Goal: Task Accomplishment & Management: Complete application form

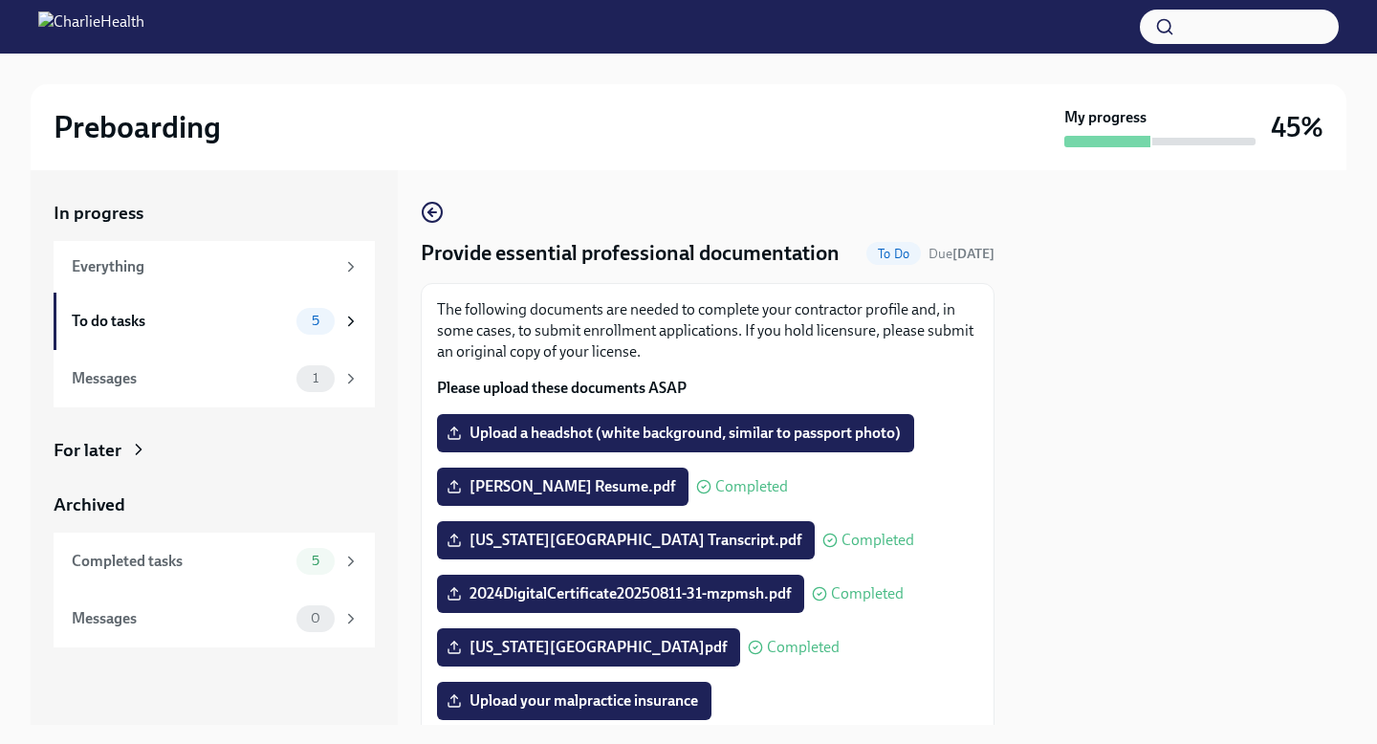
scroll to position [123, 0]
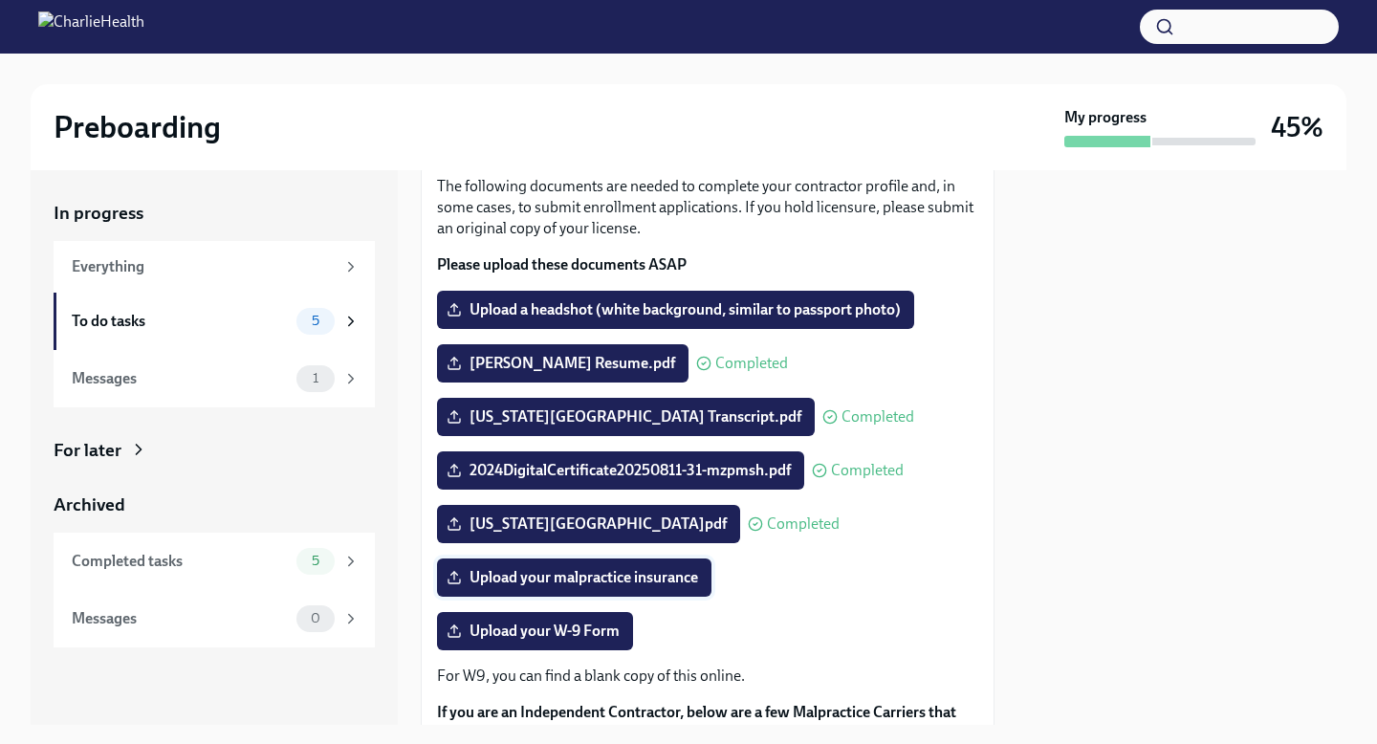
click at [545, 585] on span "Upload your malpractice insurance" at bounding box center [574, 577] width 248 height 19
click at [0, 0] on input "Upload your malpractice insurance" at bounding box center [0, 0] width 0 height 0
click at [533, 579] on span "Upload your malpractice insurance" at bounding box center [574, 577] width 248 height 19
click at [0, 0] on input "Upload your malpractice insurance" at bounding box center [0, 0] width 0 height 0
click at [243, 324] on div "To do tasks" at bounding box center [180, 321] width 217 height 21
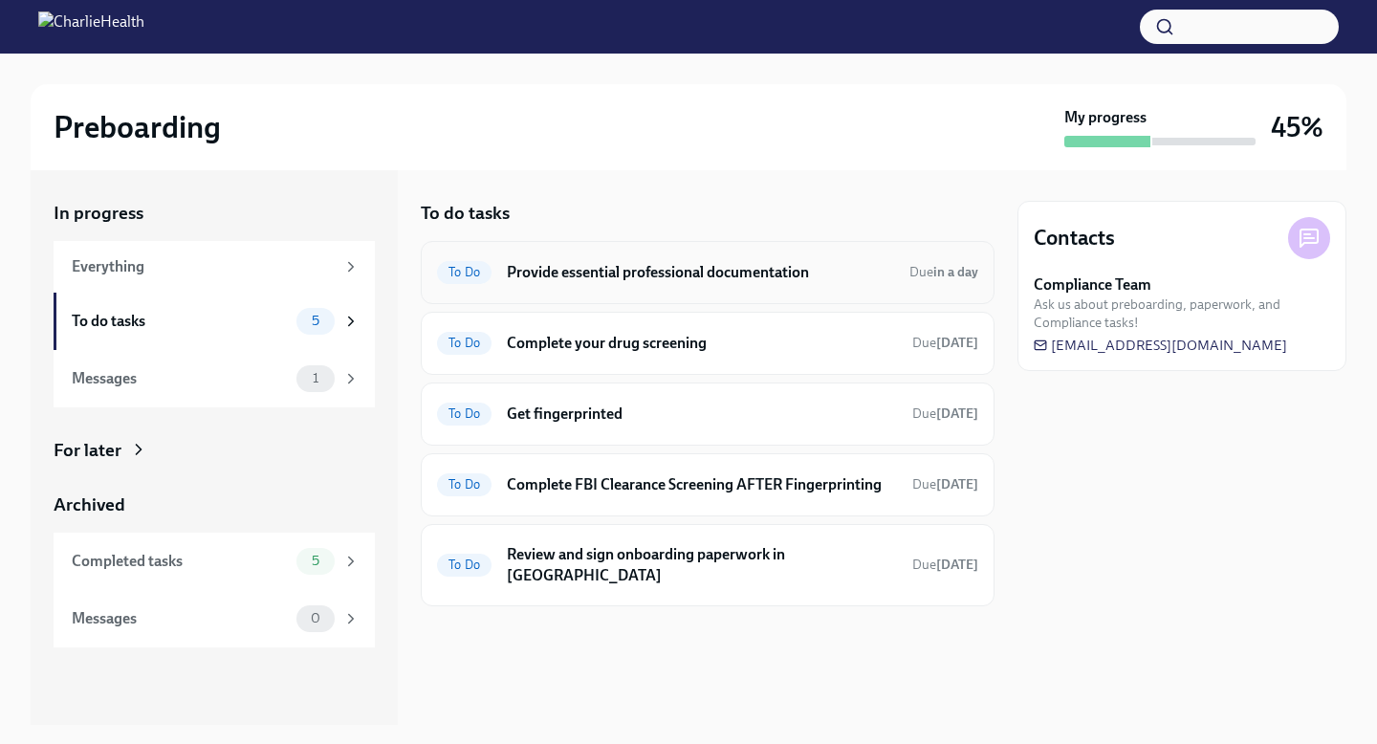
click at [797, 275] on h6 "Provide essential professional documentation" at bounding box center [700, 272] width 387 height 21
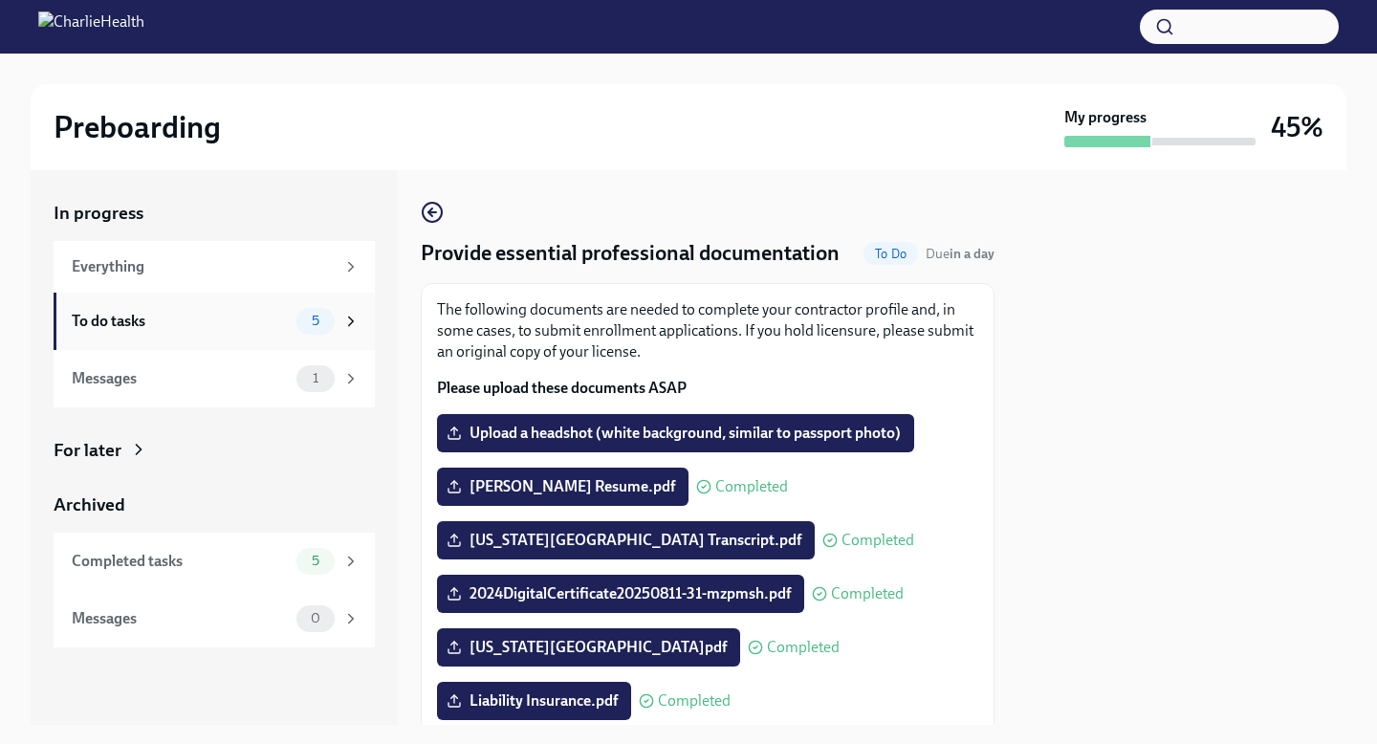
click at [186, 330] on div "To do tasks" at bounding box center [180, 321] width 217 height 21
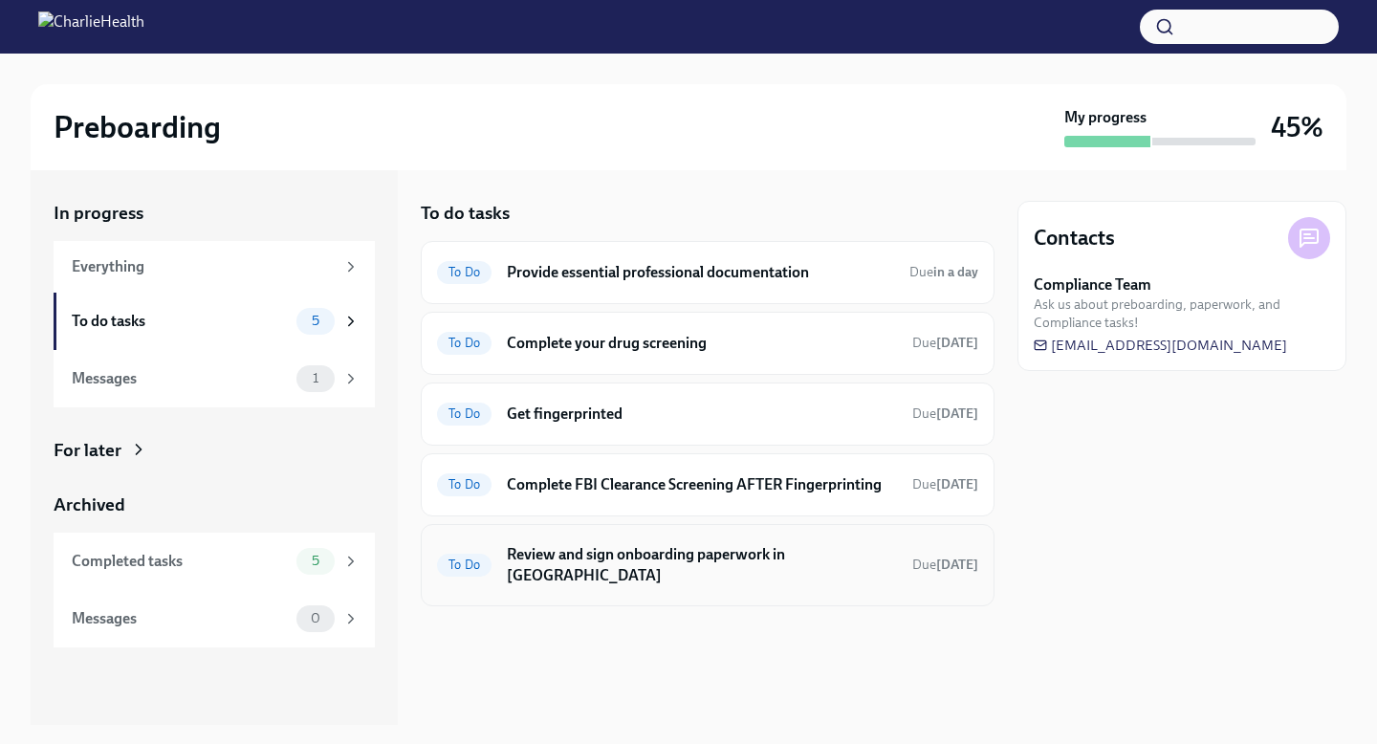
click at [635, 556] on h6 "Review and sign onboarding paperwork in [GEOGRAPHIC_DATA]" at bounding box center [702, 565] width 390 height 42
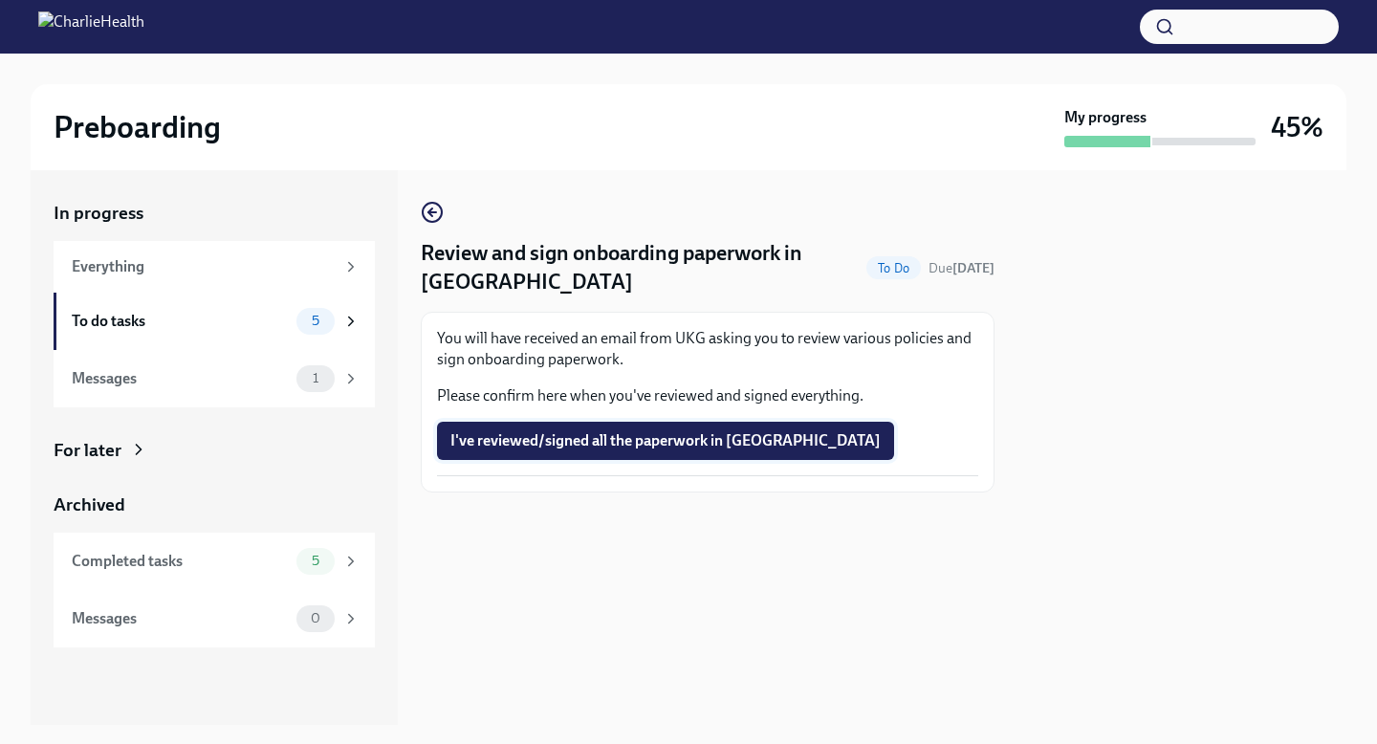
click at [611, 434] on span "I've reviewed/signed all the paperwork in [GEOGRAPHIC_DATA]" at bounding box center [665, 440] width 430 height 19
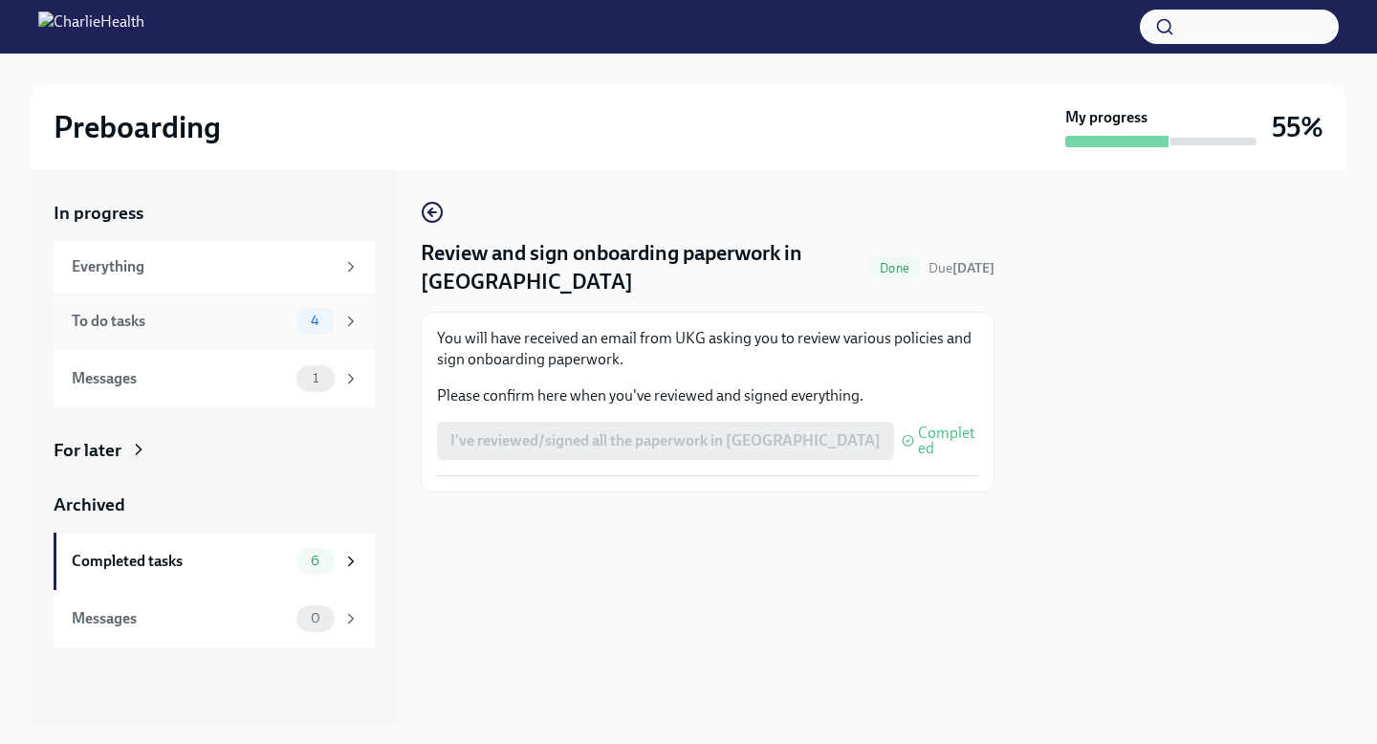
click at [273, 331] on div "To do tasks 4" at bounding box center [216, 321] width 288 height 27
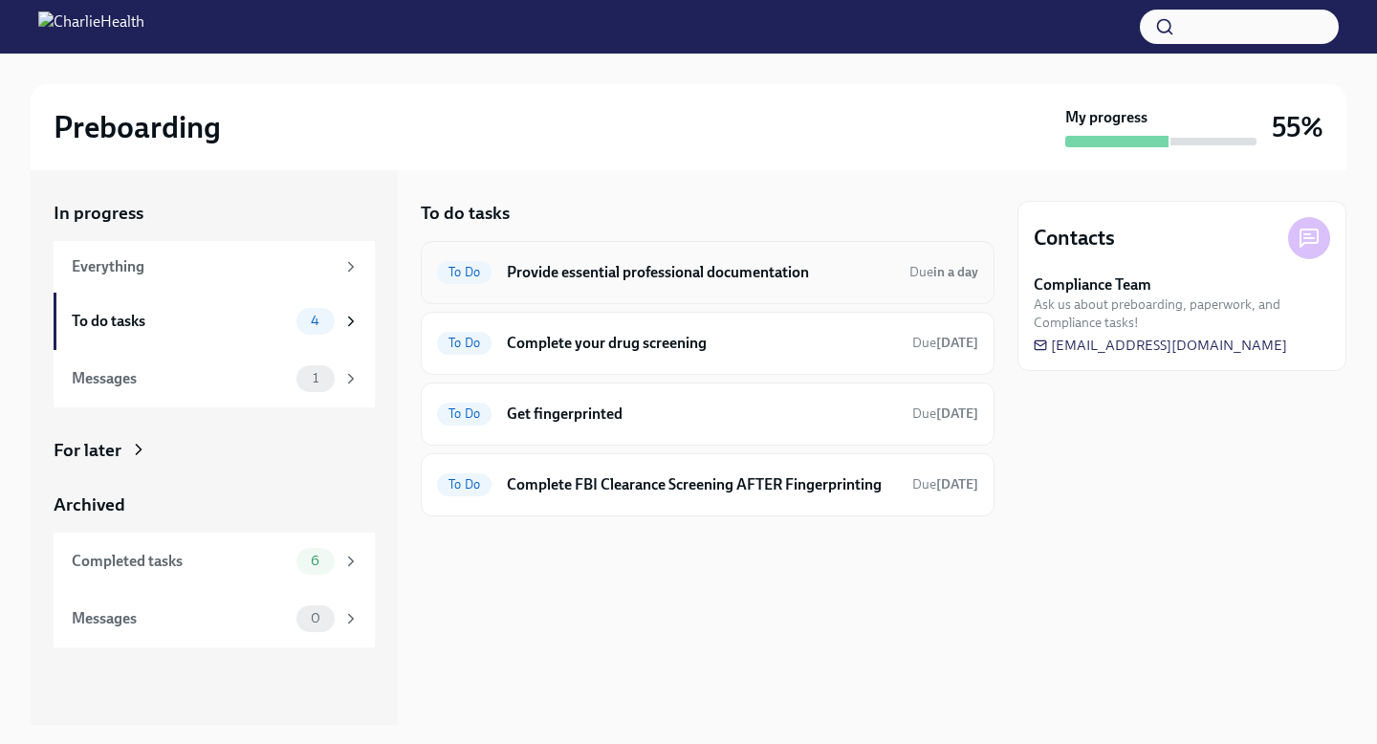
click at [746, 294] on div "To Do Provide essential professional documentation Due in a day" at bounding box center [708, 272] width 574 height 63
click at [689, 277] on h6 "Provide essential professional documentation" at bounding box center [700, 272] width 387 height 21
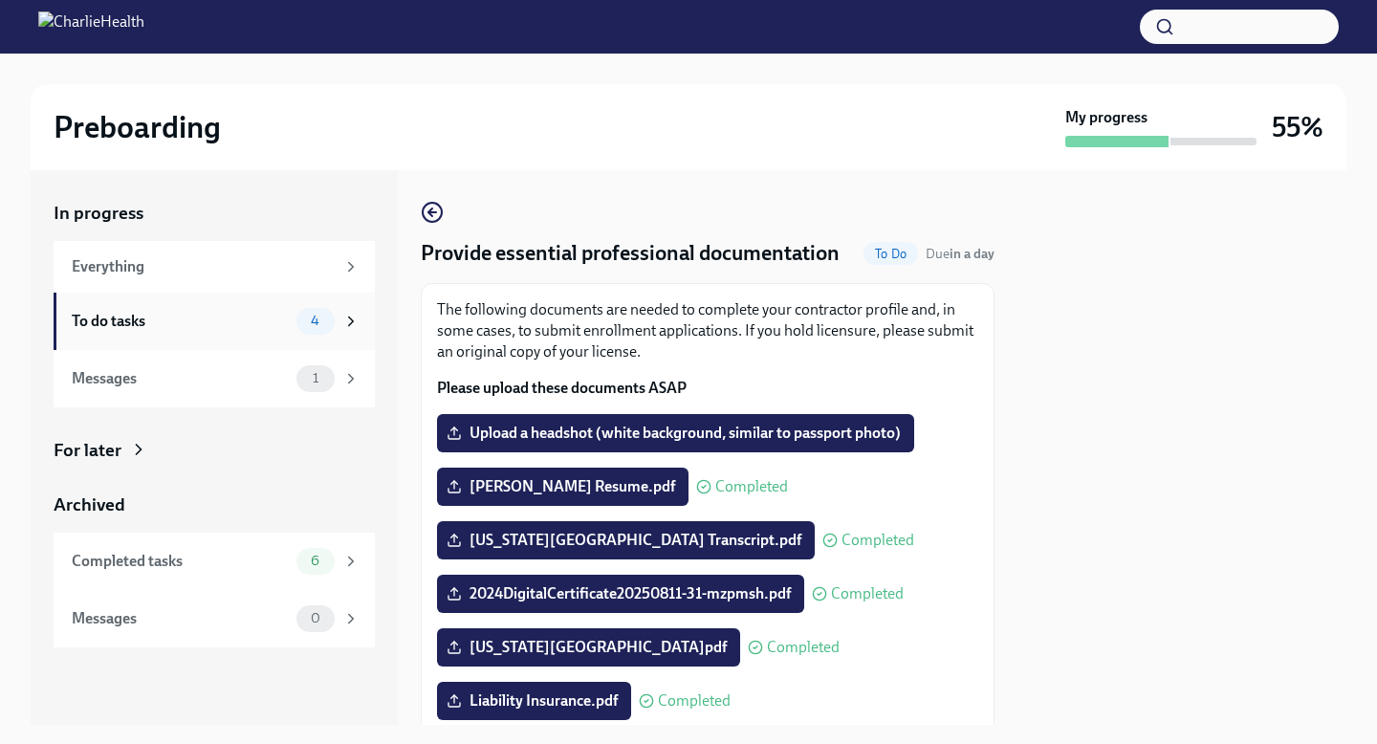
click at [244, 320] on div "To do tasks" at bounding box center [180, 321] width 217 height 21
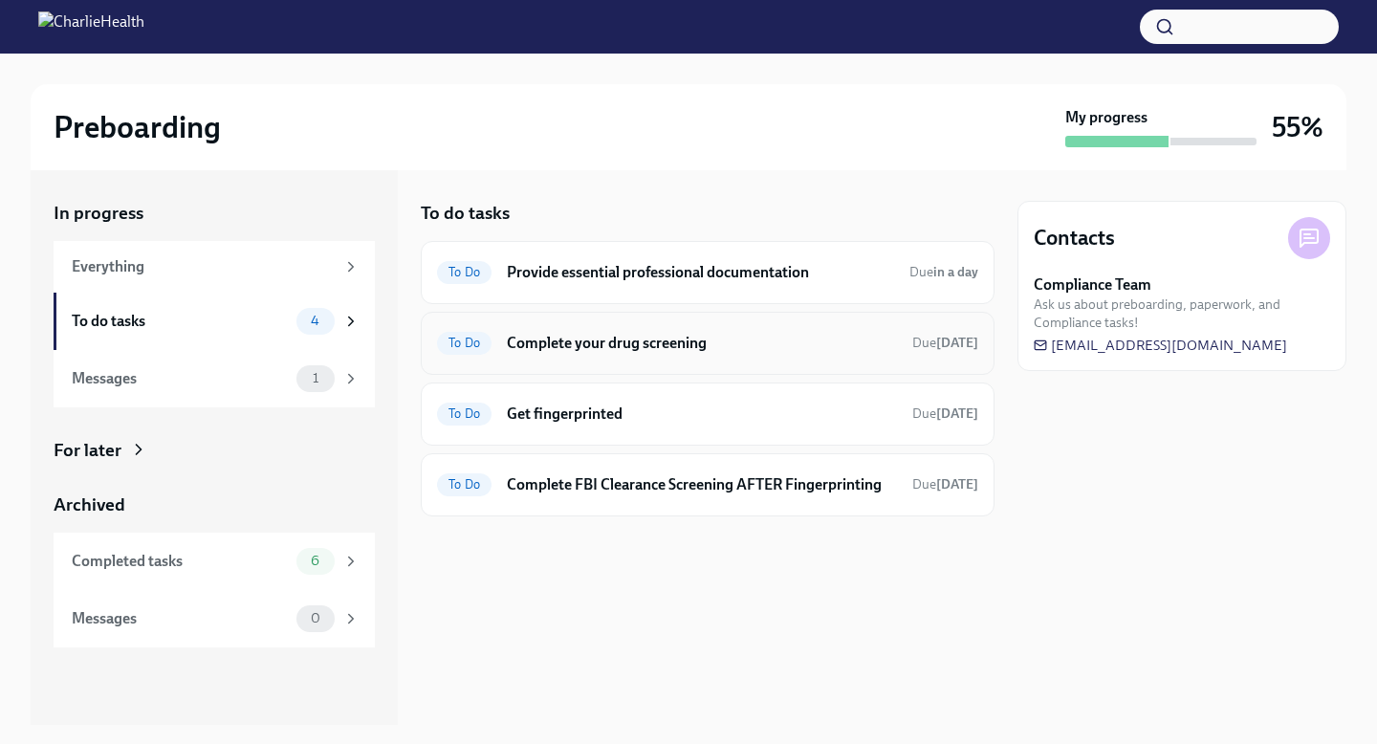
click at [653, 349] on h6 "Complete your drug screening" at bounding box center [702, 343] width 390 height 21
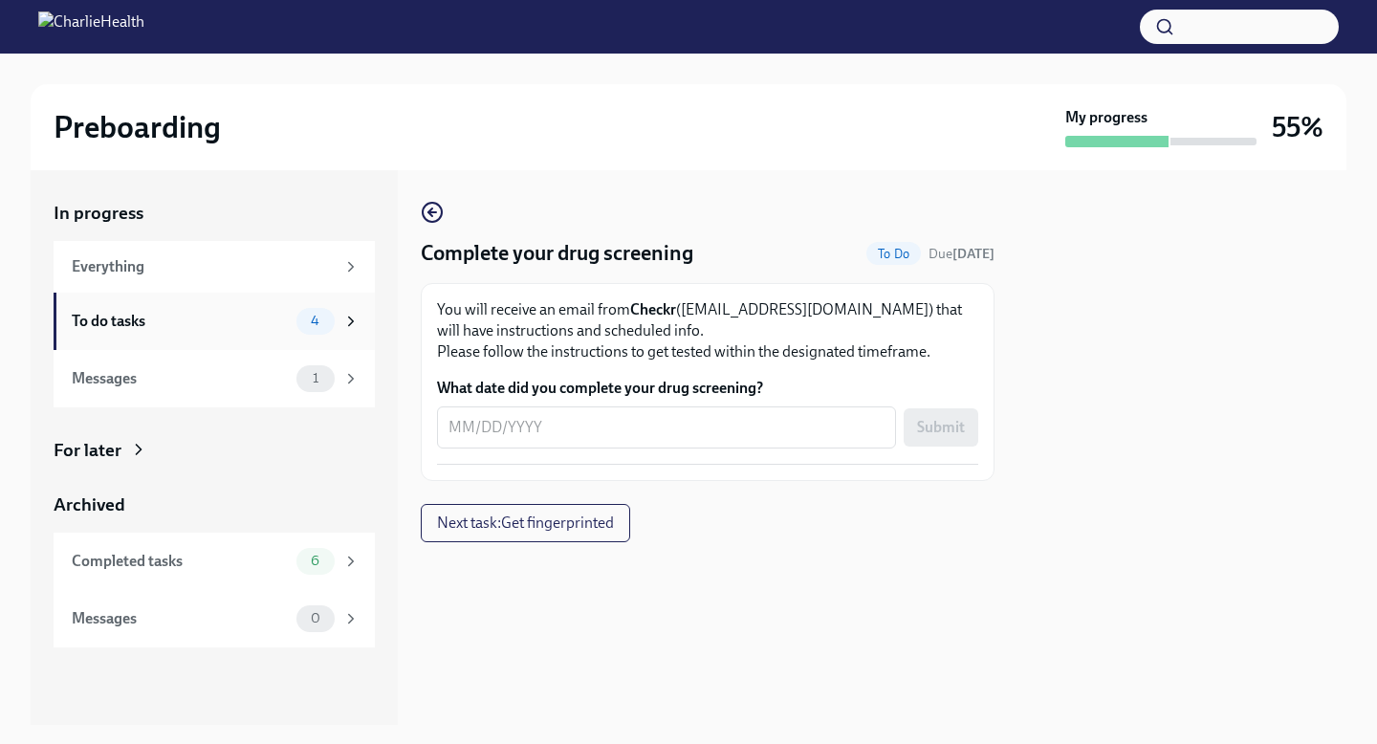
click at [240, 316] on div "To do tasks" at bounding box center [180, 321] width 217 height 21
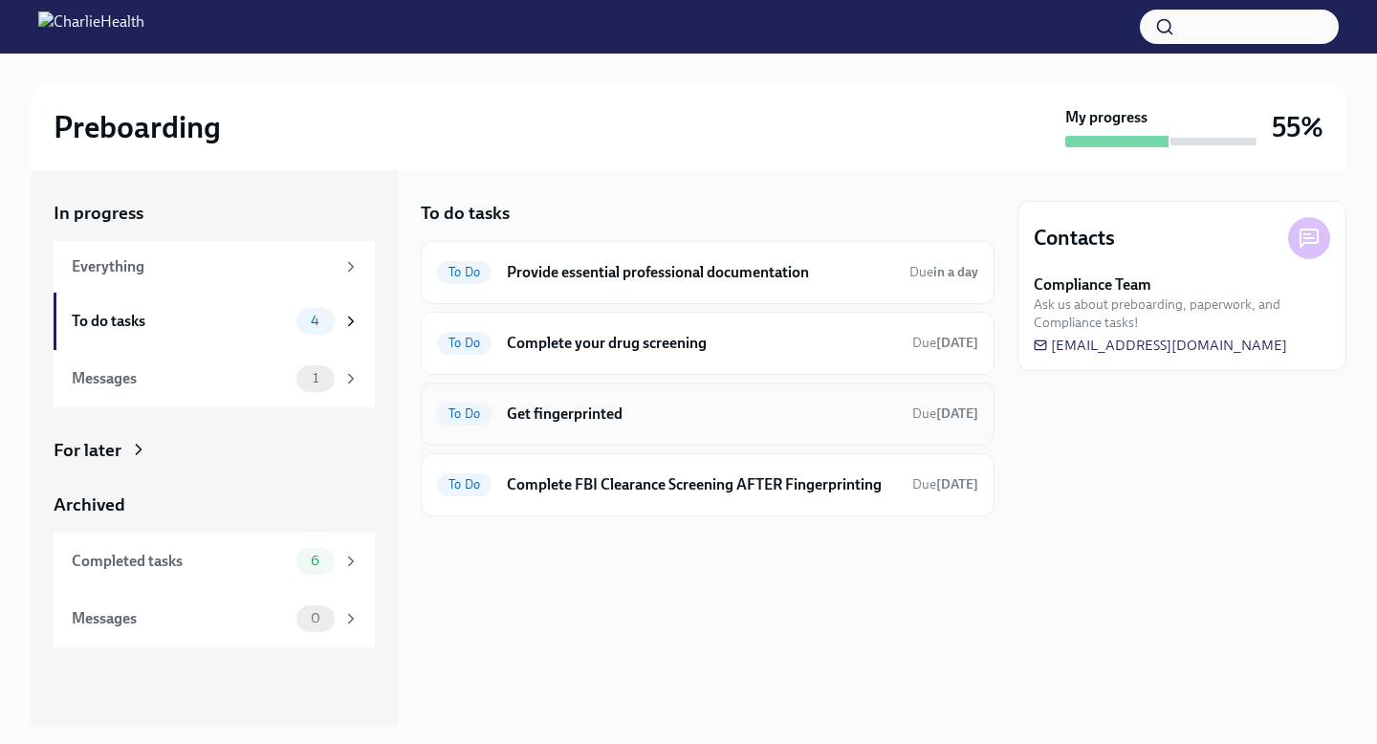
click at [656, 420] on h6 "Get fingerprinted" at bounding box center [702, 413] width 390 height 21
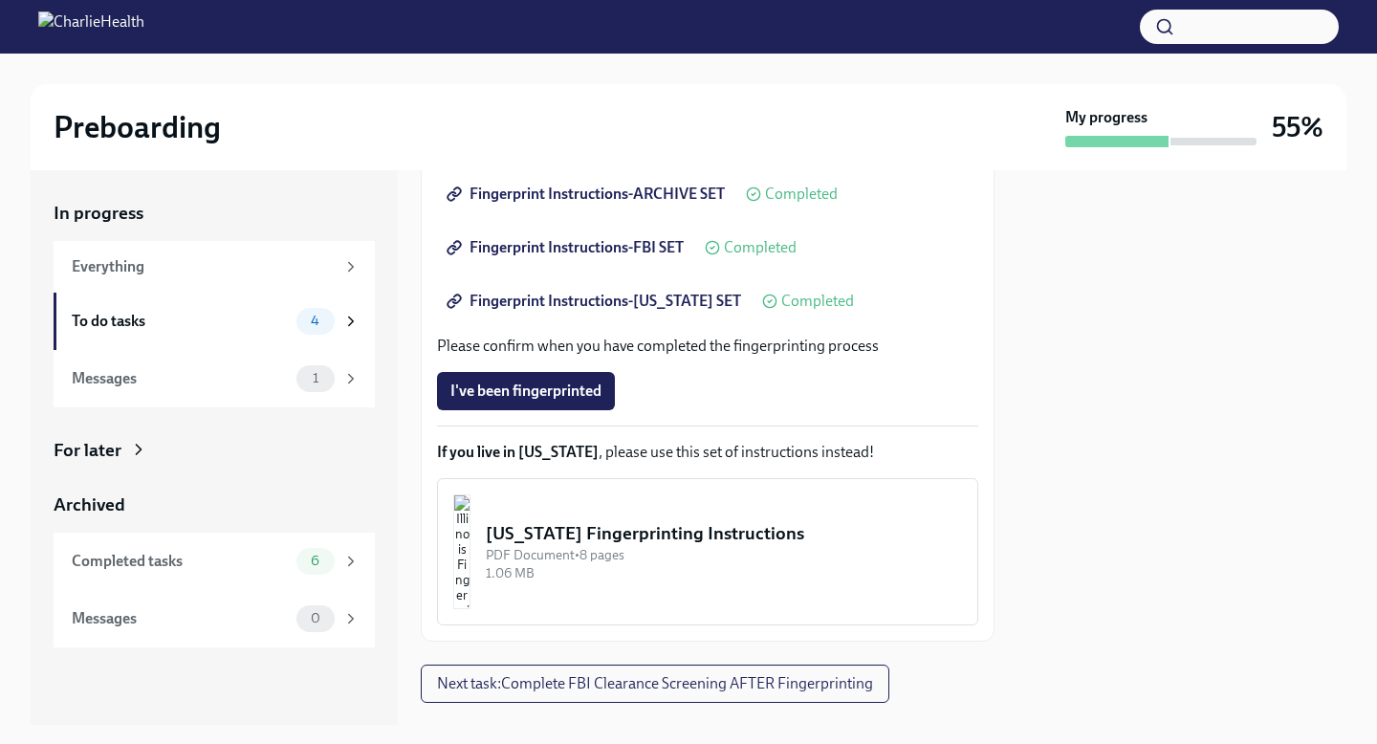
scroll to position [424, 0]
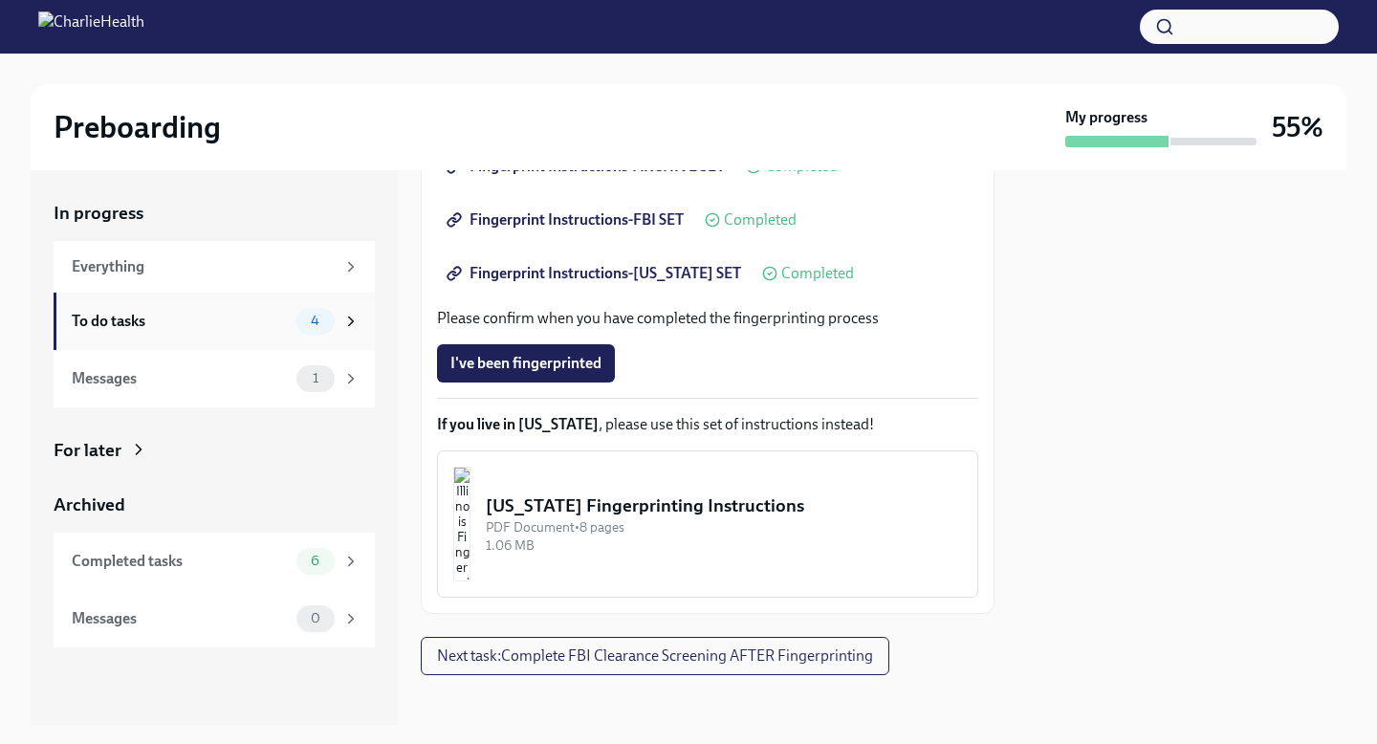
click at [164, 308] on div "To do tasks 4" at bounding box center [216, 321] width 288 height 27
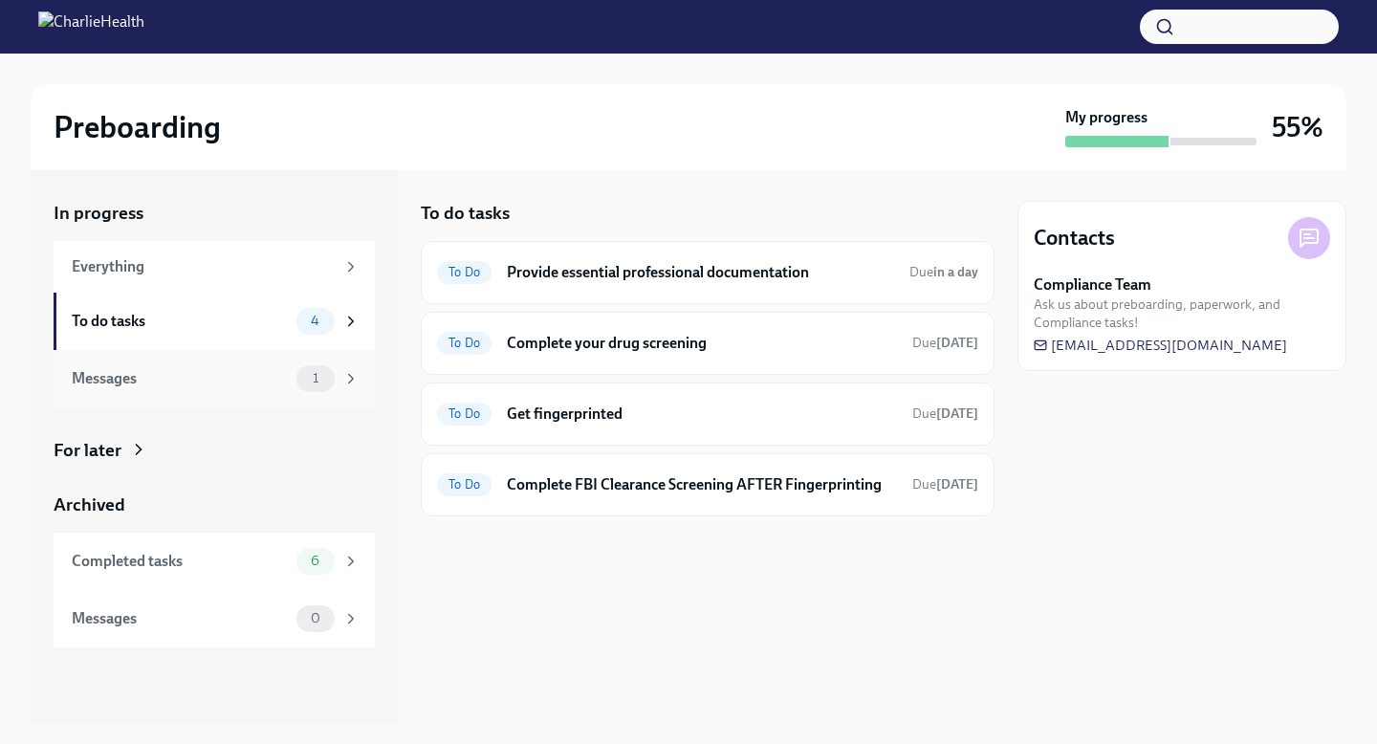
click at [267, 361] on div "Messages 1" at bounding box center [214, 378] width 321 height 57
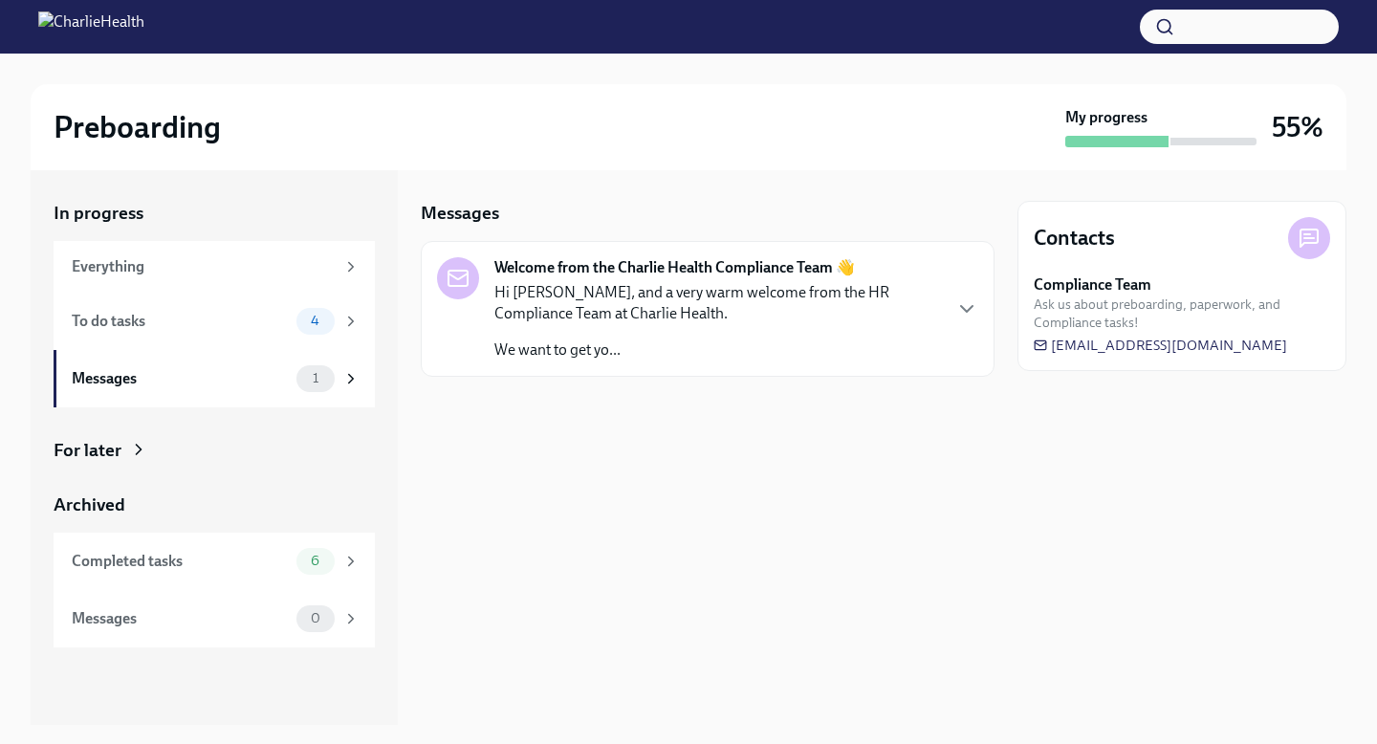
click at [630, 317] on p "Hi [PERSON_NAME], and a very warm welcome from the HR Compliance Team at Charli…" at bounding box center [717, 303] width 446 height 42
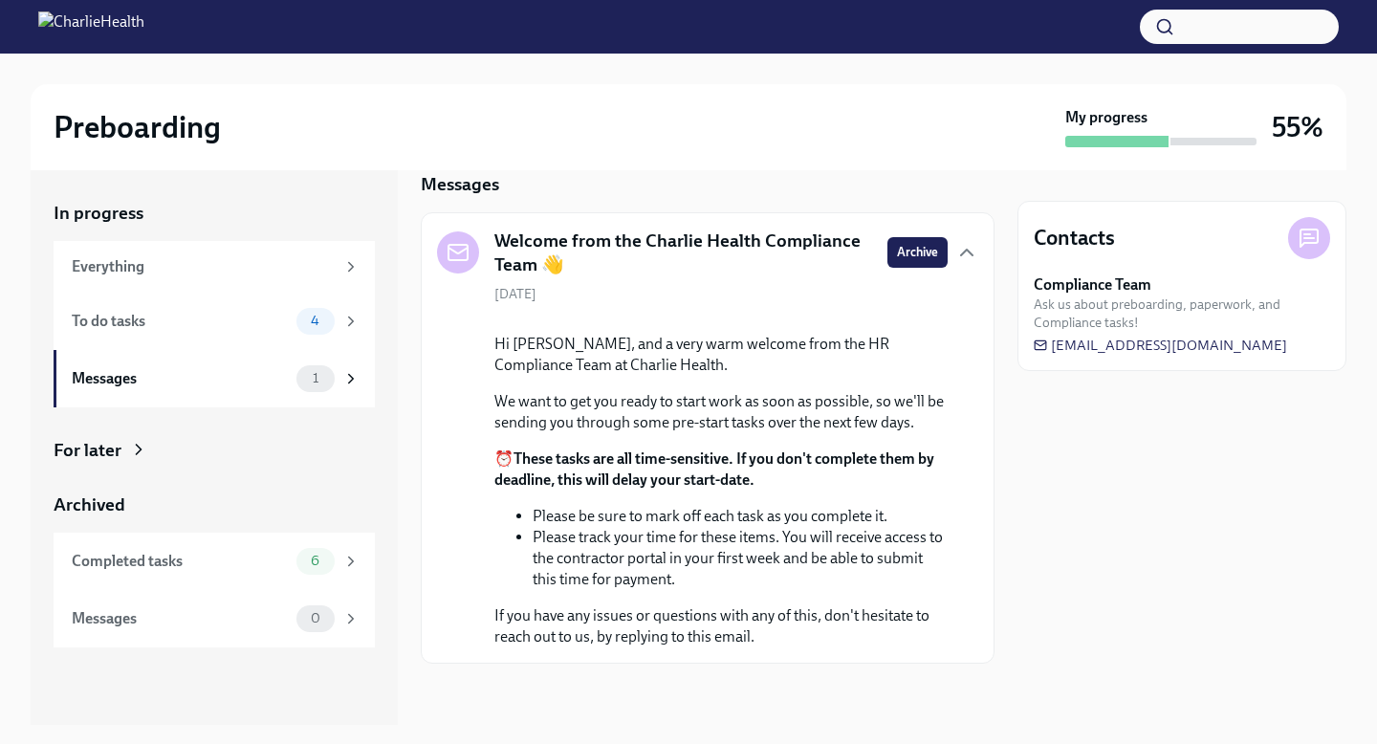
scroll to position [159, 0]
click at [222, 325] on div "To do tasks" at bounding box center [180, 321] width 217 height 21
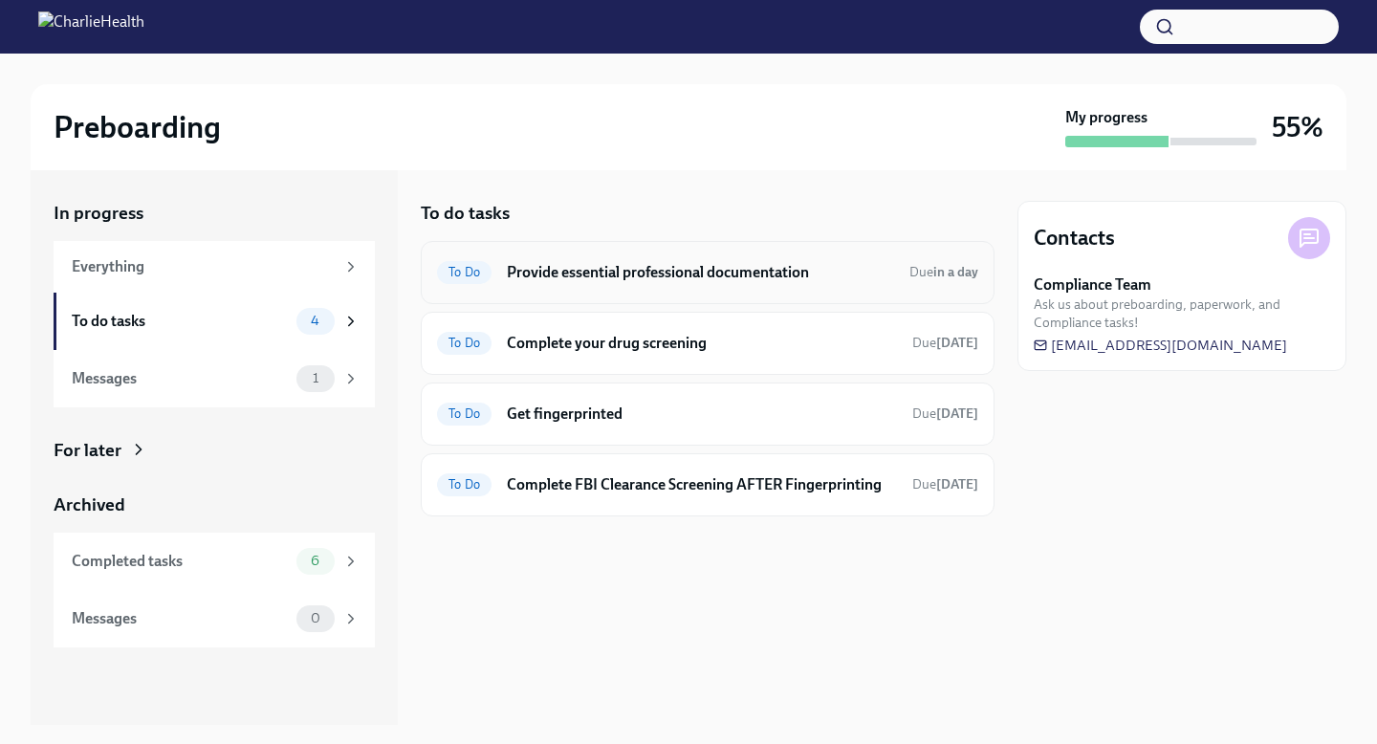
click at [785, 259] on div "To Do Provide essential professional documentation Due in a day" at bounding box center [707, 272] width 541 height 31
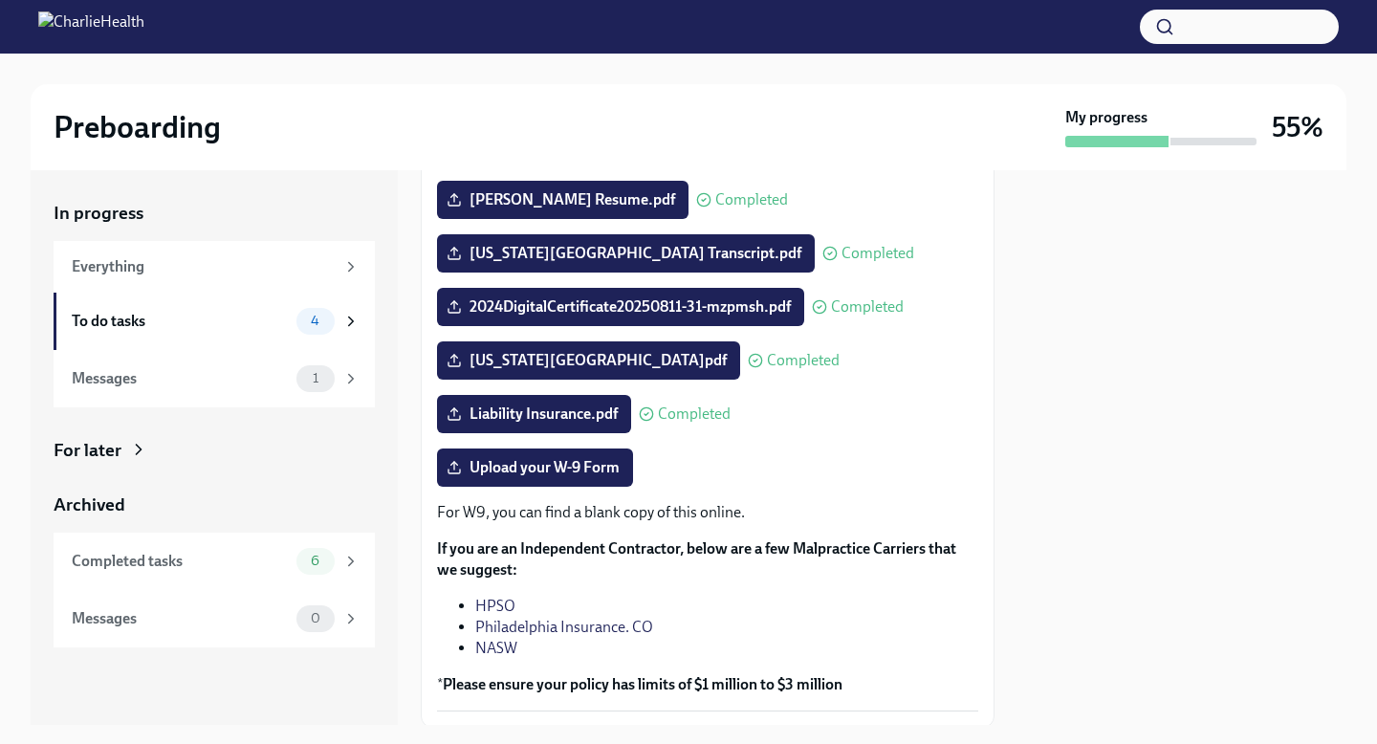
scroll to position [412, 0]
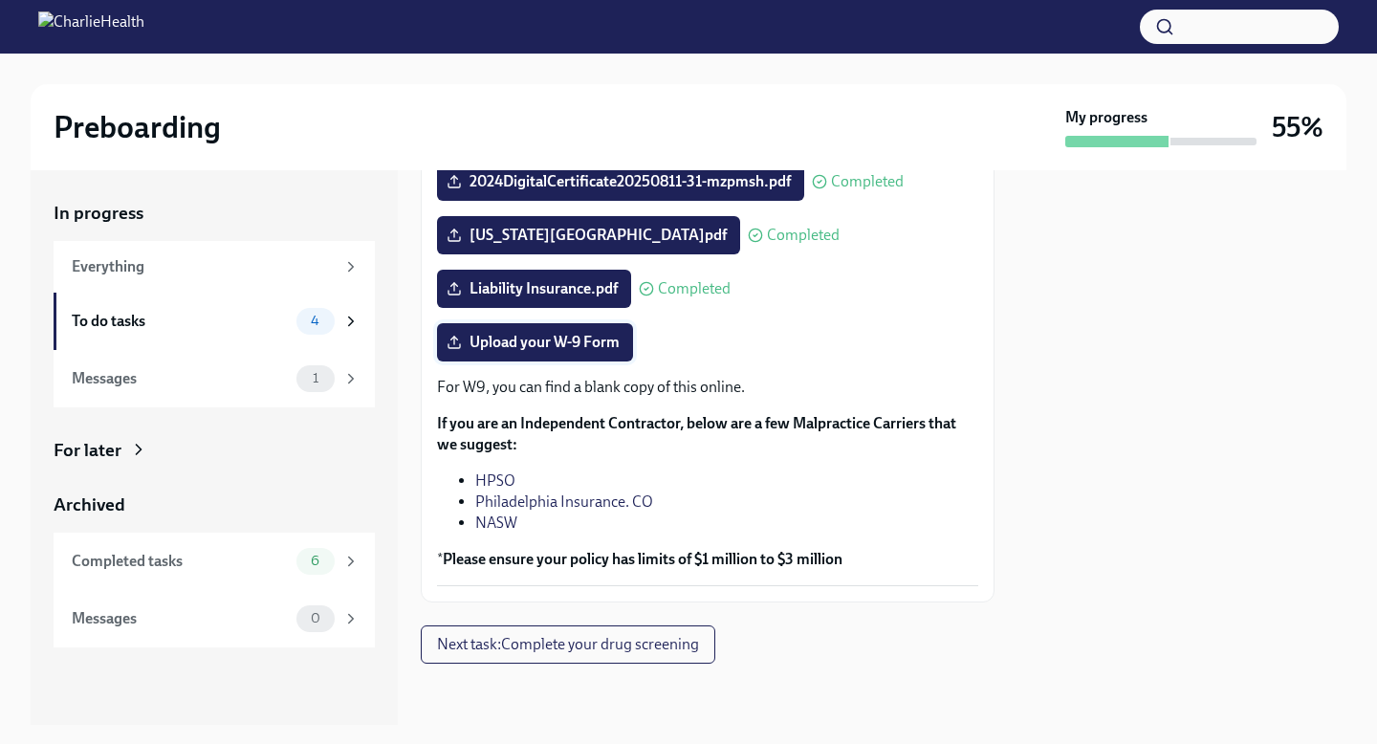
click at [515, 343] on span "Upload your W-9 Form" at bounding box center [534, 342] width 169 height 19
click at [0, 0] on input "Upload your W-9 Form" at bounding box center [0, 0] width 0 height 0
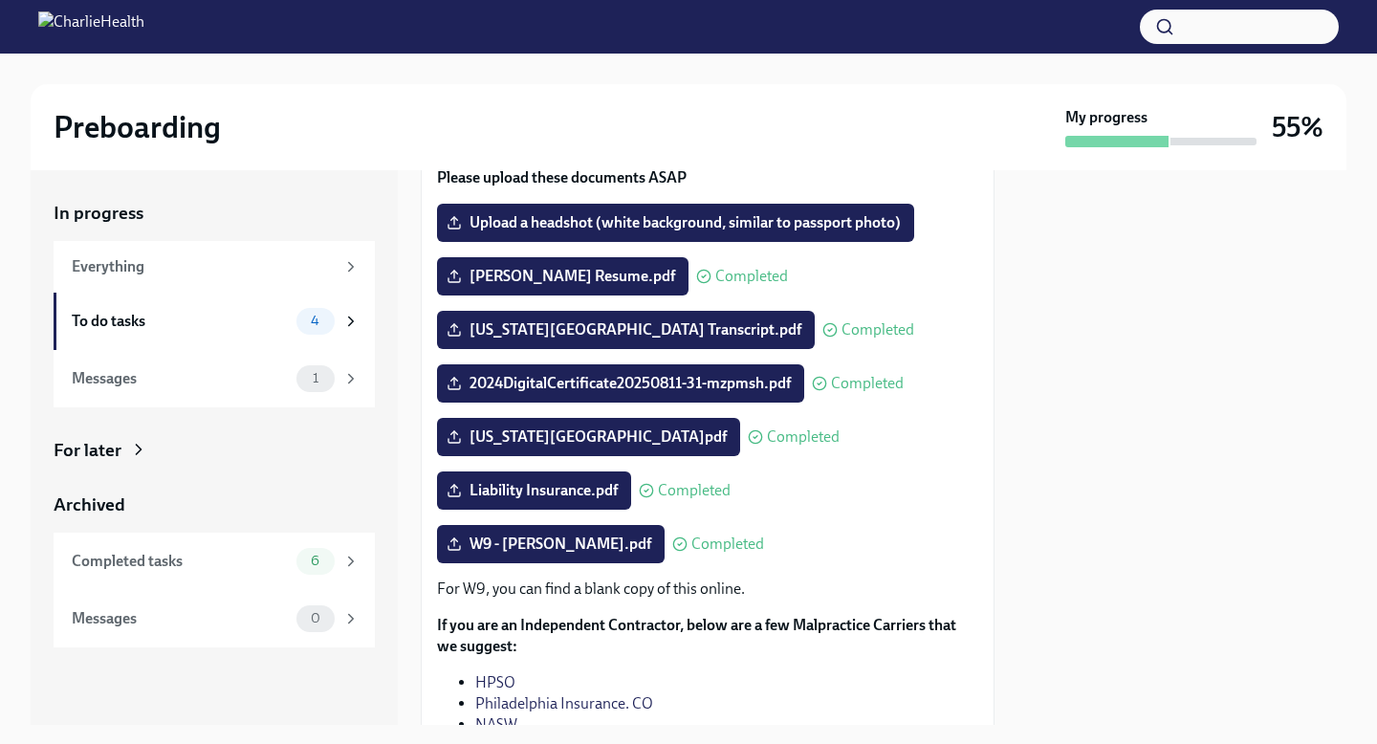
scroll to position [0, 0]
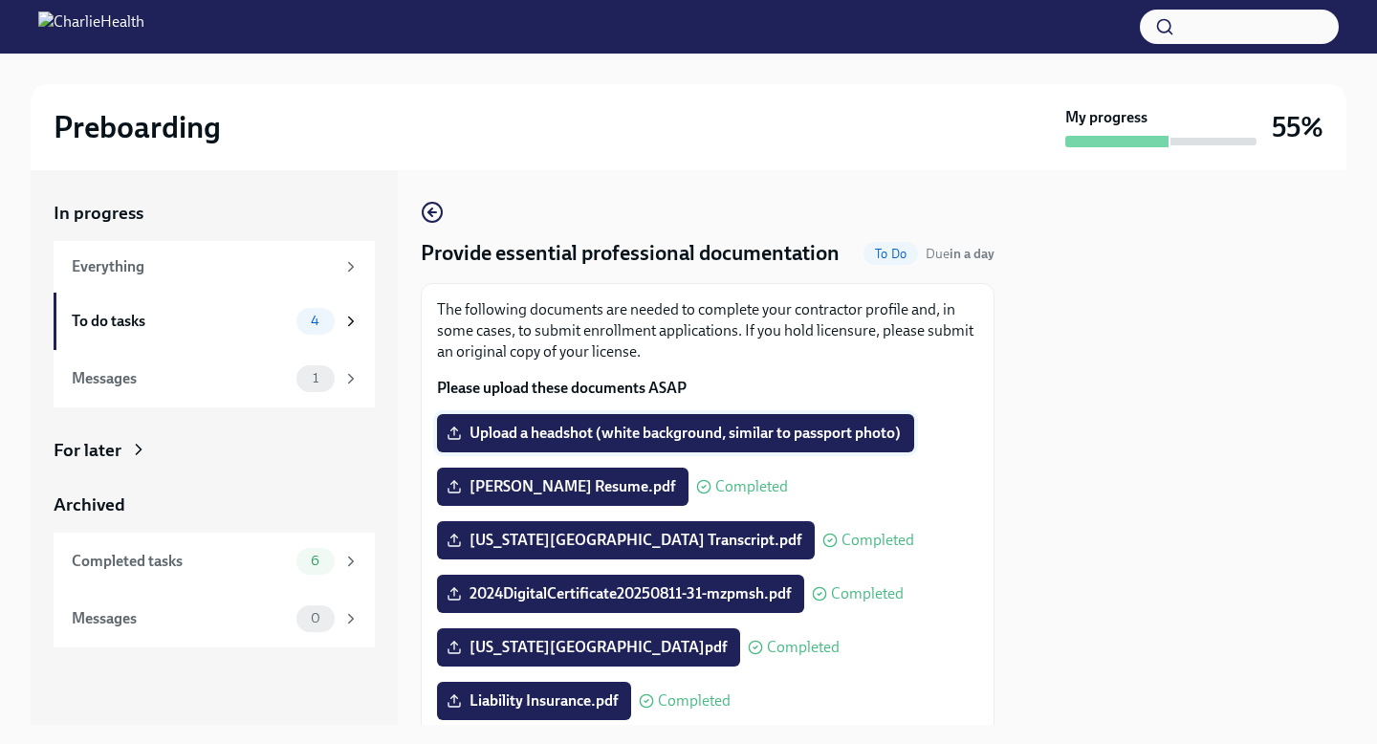
click at [565, 437] on span "Upload a headshot (white background, similar to passport photo)" at bounding box center [675, 433] width 450 height 19
click at [0, 0] on input "Upload a headshot (white background, similar to passport photo)" at bounding box center [0, 0] width 0 height 0
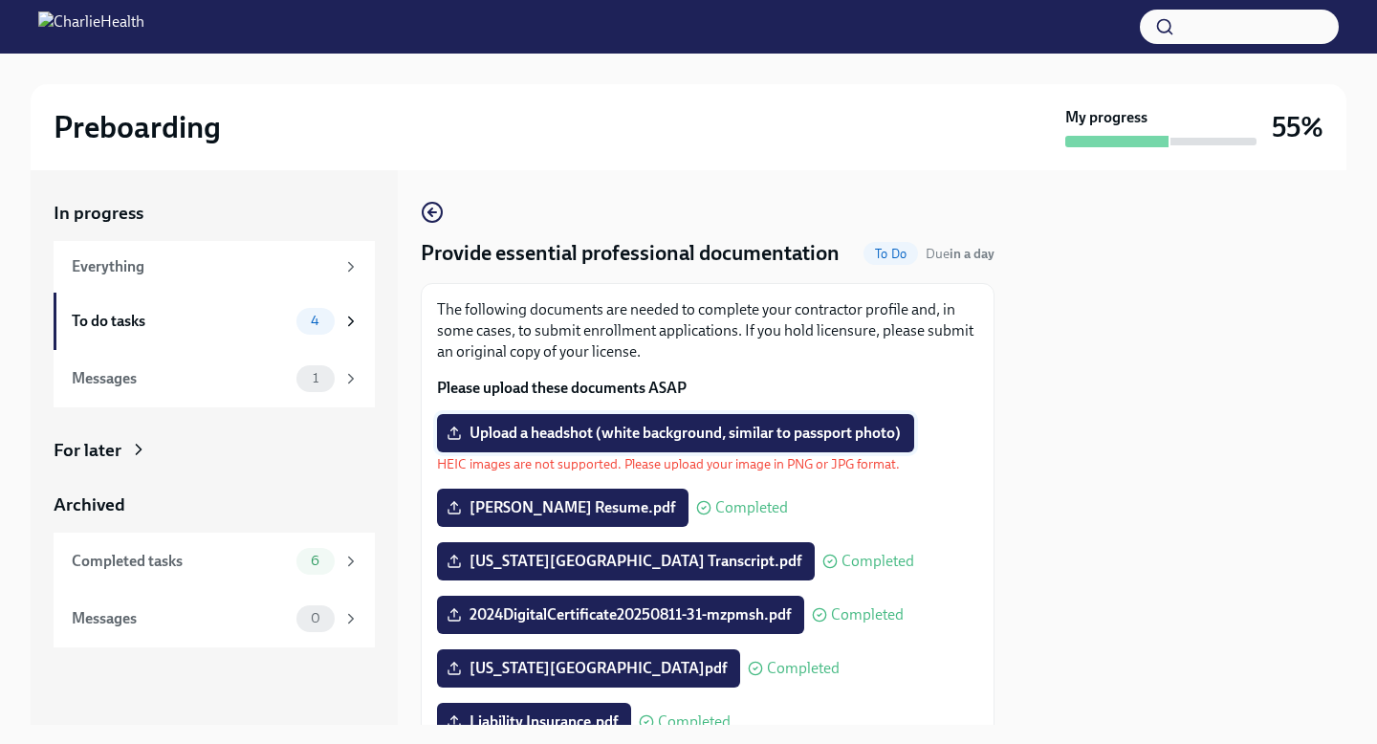
click at [632, 444] on label "Upload a headshot (white background, similar to passport photo)" at bounding box center [675, 433] width 477 height 38
click at [0, 0] on input "Upload a headshot (white background, similar to passport photo)" at bounding box center [0, 0] width 0 height 0
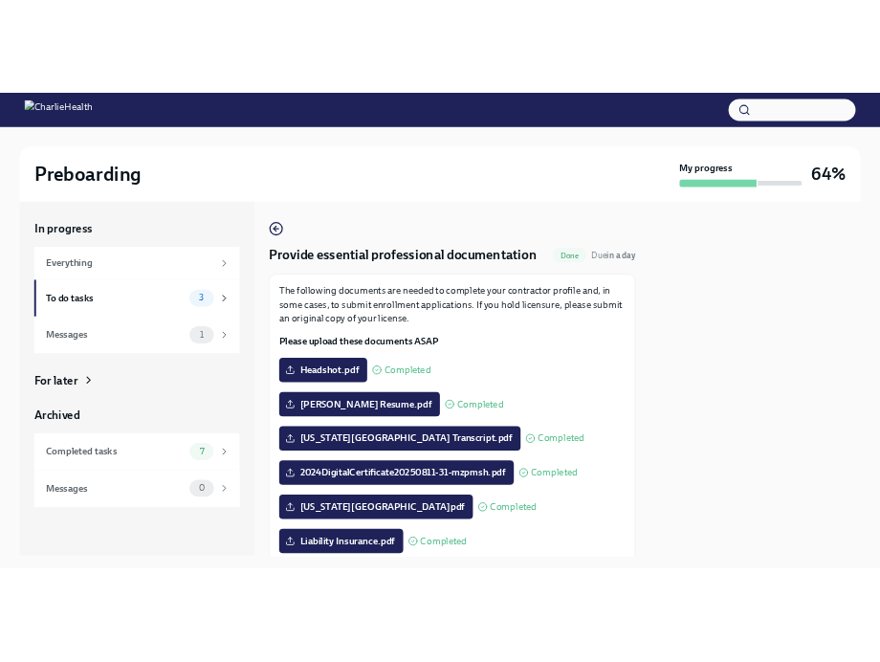
scroll to position [412, 0]
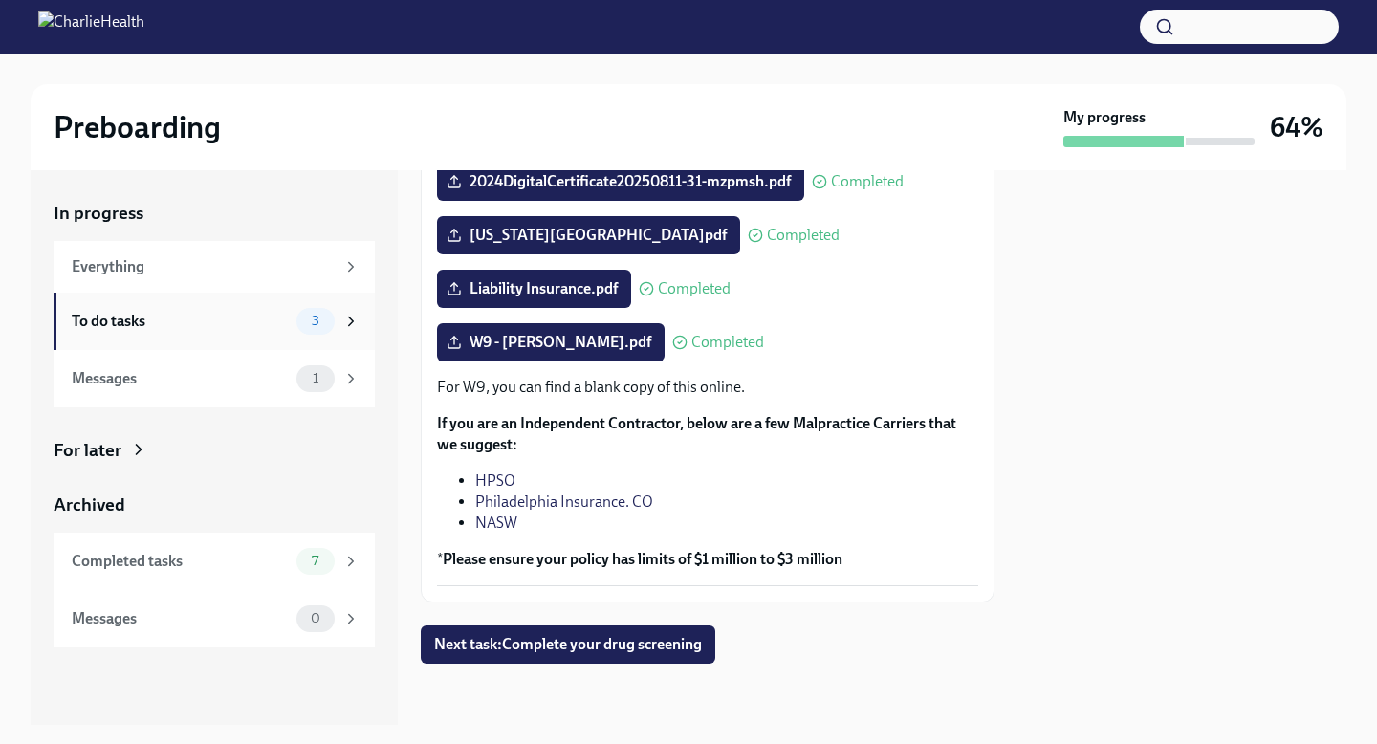
click at [288, 313] on div "To do tasks" at bounding box center [180, 321] width 217 height 21
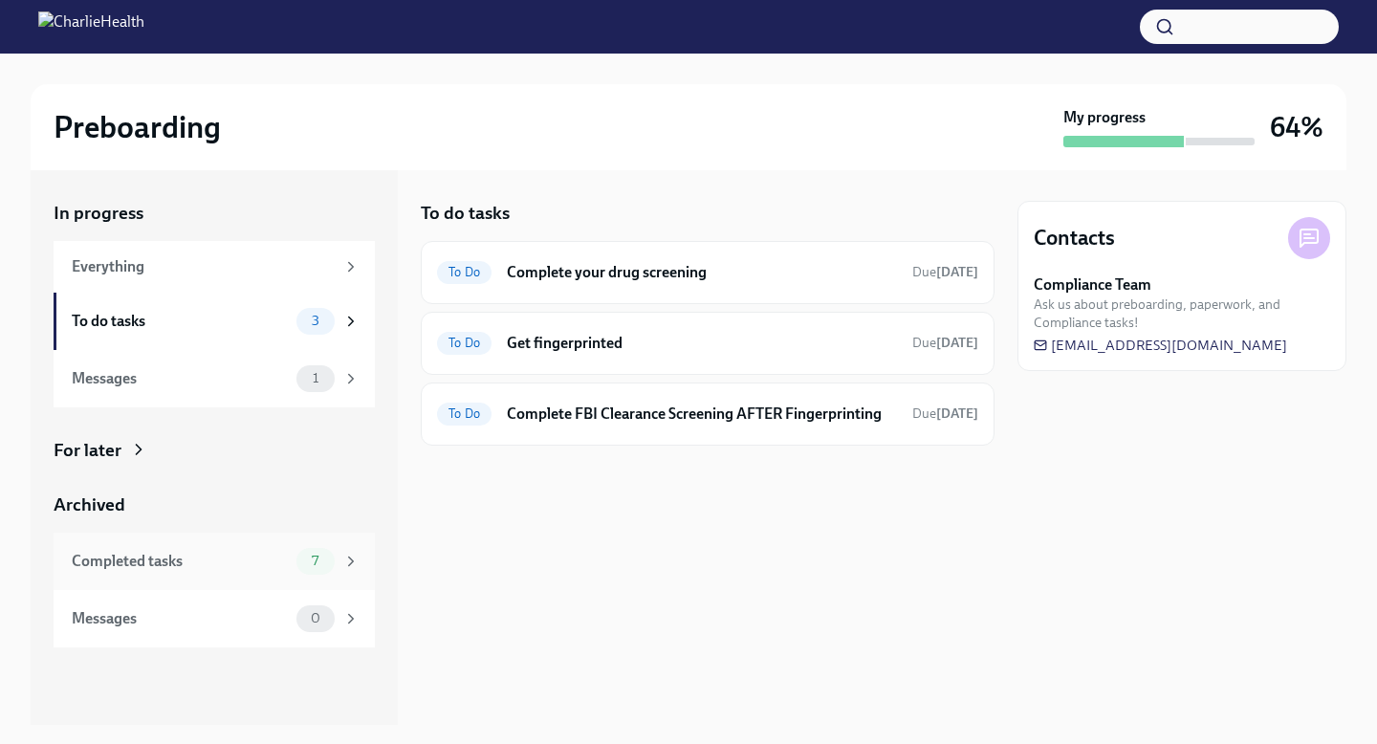
click at [226, 545] on div "Completed tasks 7" at bounding box center [214, 561] width 321 height 57
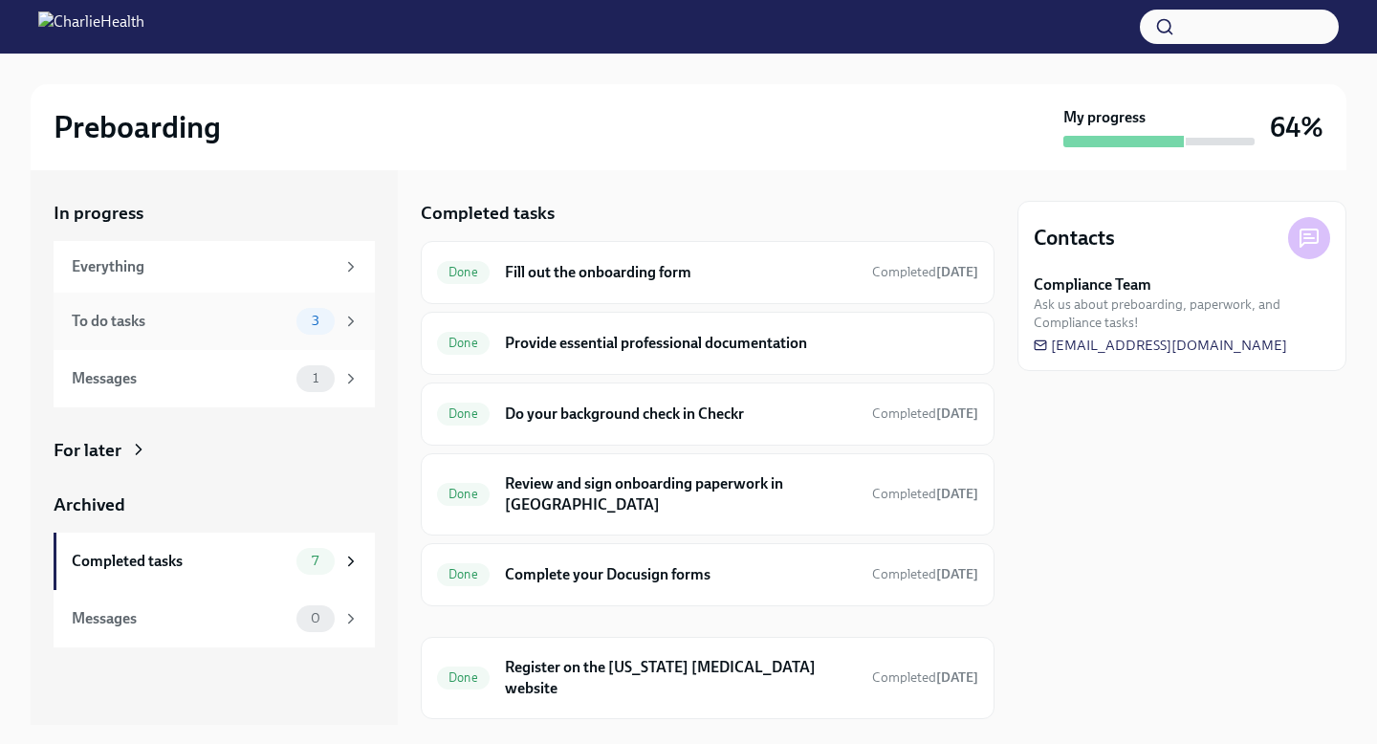
click at [277, 339] on div "To do tasks 3" at bounding box center [214, 321] width 321 height 57
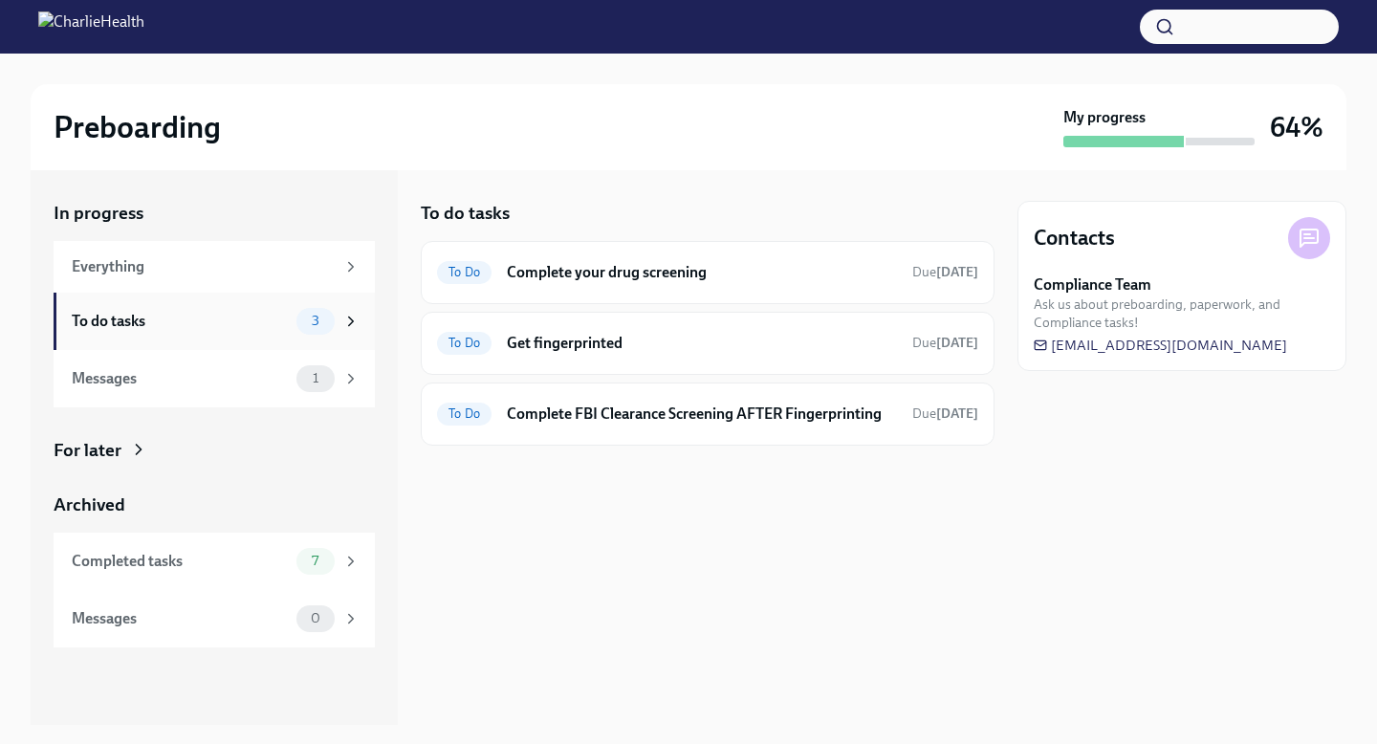
click at [277, 339] on div "To do tasks 3" at bounding box center [214, 321] width 321 height 57
click at [877, 212] on div "To do tasks" at bounding box center [708, 213] width 574 height 25
